Goal: Browse casually: Explore the website without a specific task or goal

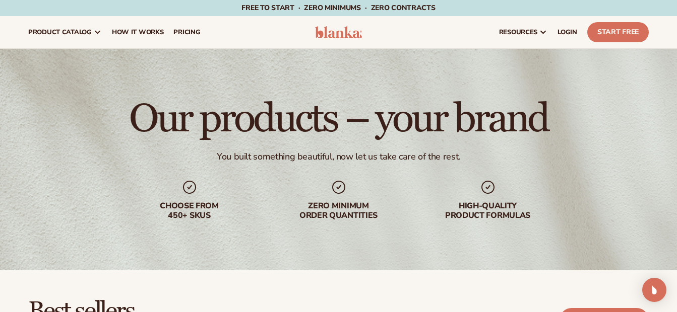
scroll to position [282, 0]
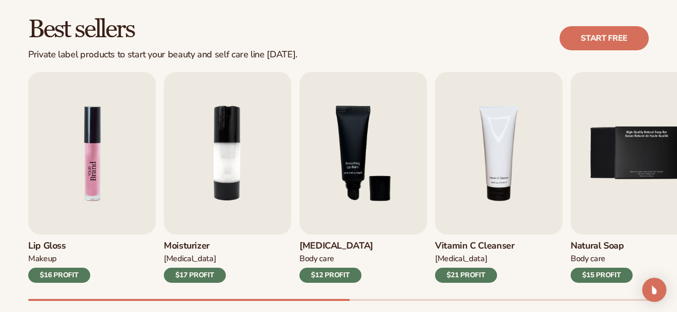
click at [103, 157] on img "1 / 9" at bounding box center [91, 153] width 127 height 163
click at [93, 161] on img "1 / 9" at bounding box center [91, 153] width 127 height 163
click at [58, 276] on div "$16 PROFIT" at bounding box center [59, 275] width 62 height 15
